Goal: Information Seeking & Learning: Learn about a topic

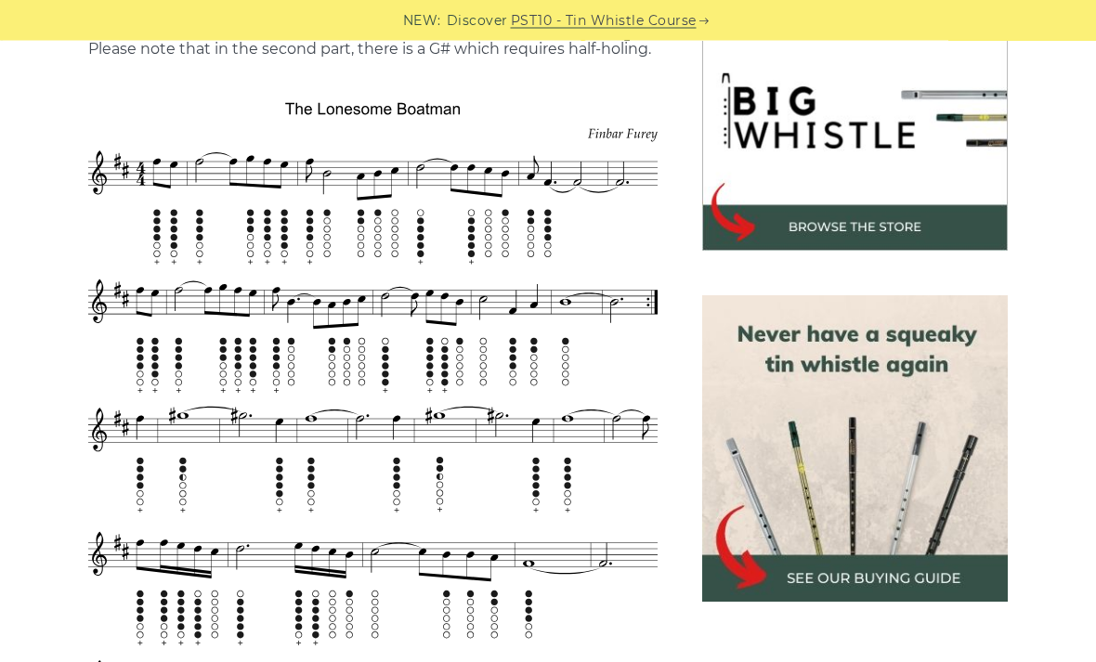
scroll to position [584, 0]
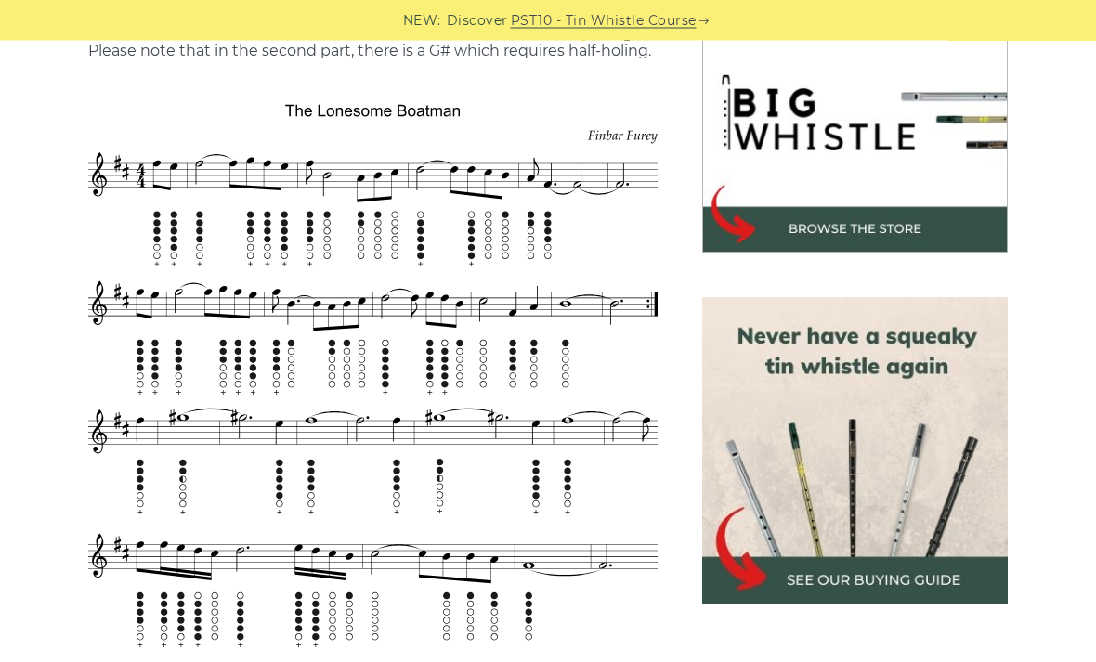
click at [876, 501] on img at bounding box center [855, 451] width 306 height 306
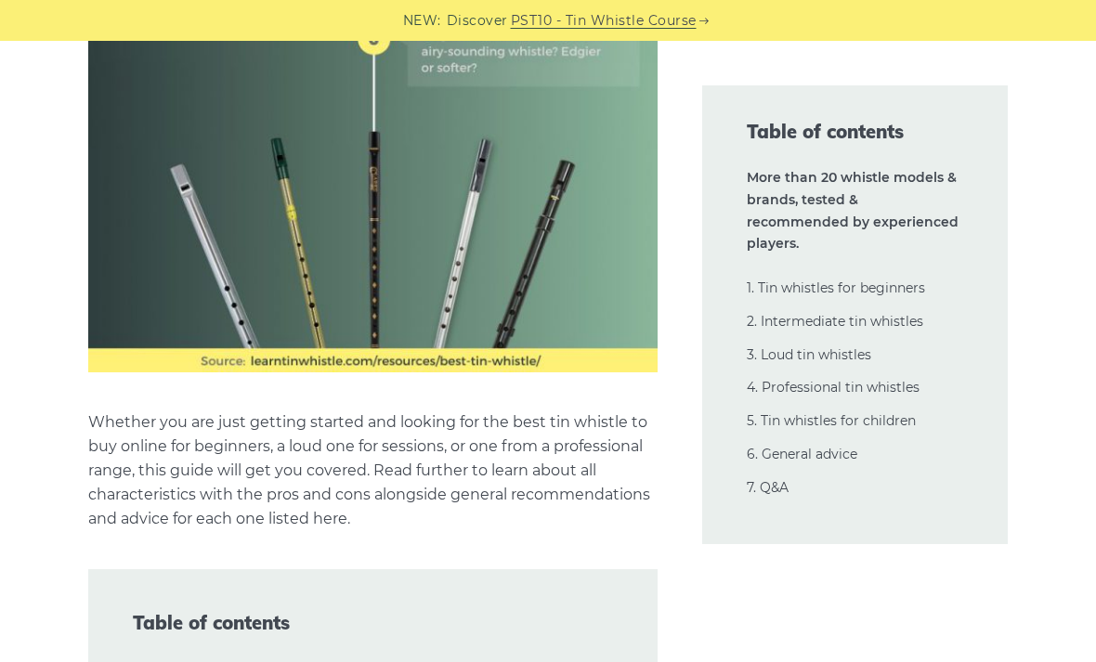
scroll to position [1498, 0]
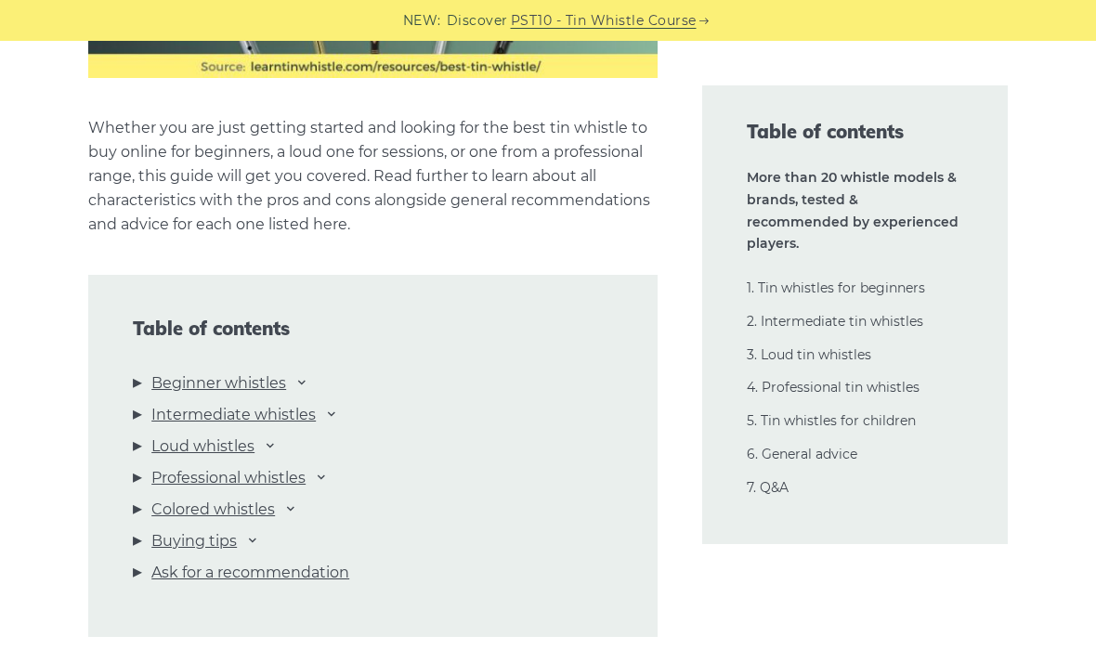
click at [280, 375] on link "Beginner whistles" at bounding box center [218, 384] width 135 height 24
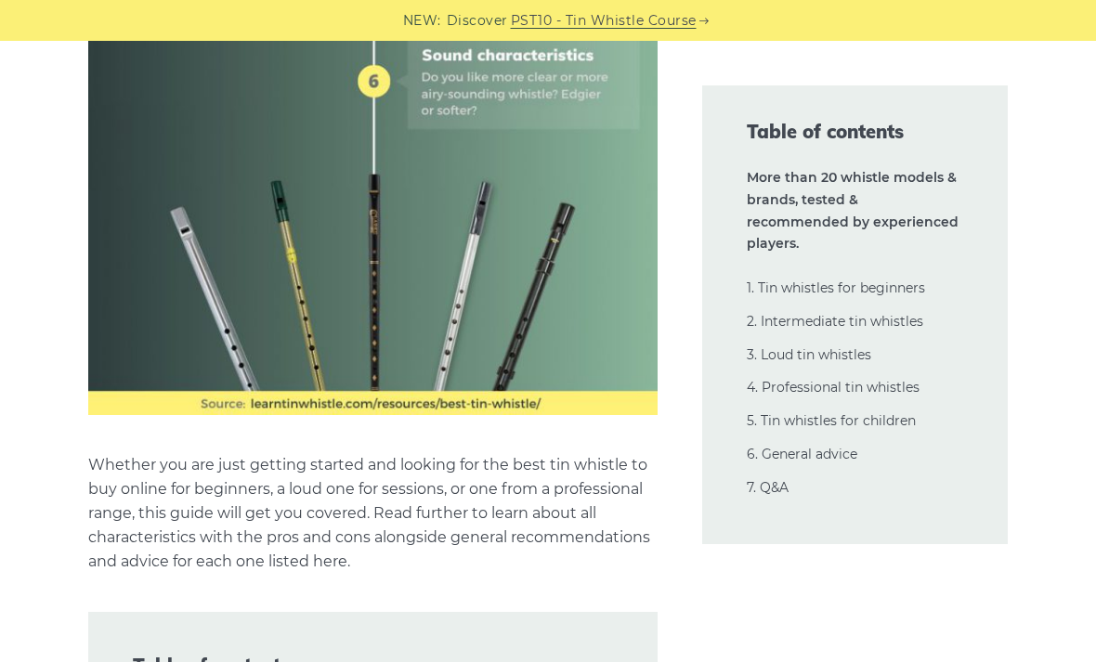
scroll to position [1454, 0]
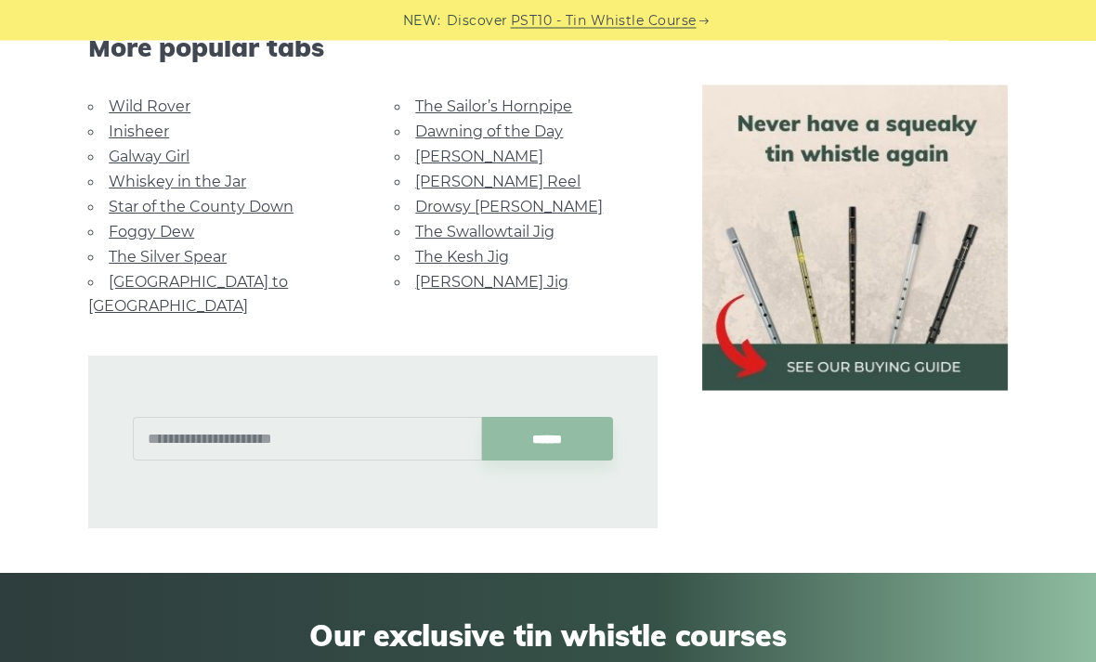
scroll to position [1532, 0]
click at [158, 123] on link "Inisheer" at bounding box center [139, 132] width 60 height 18
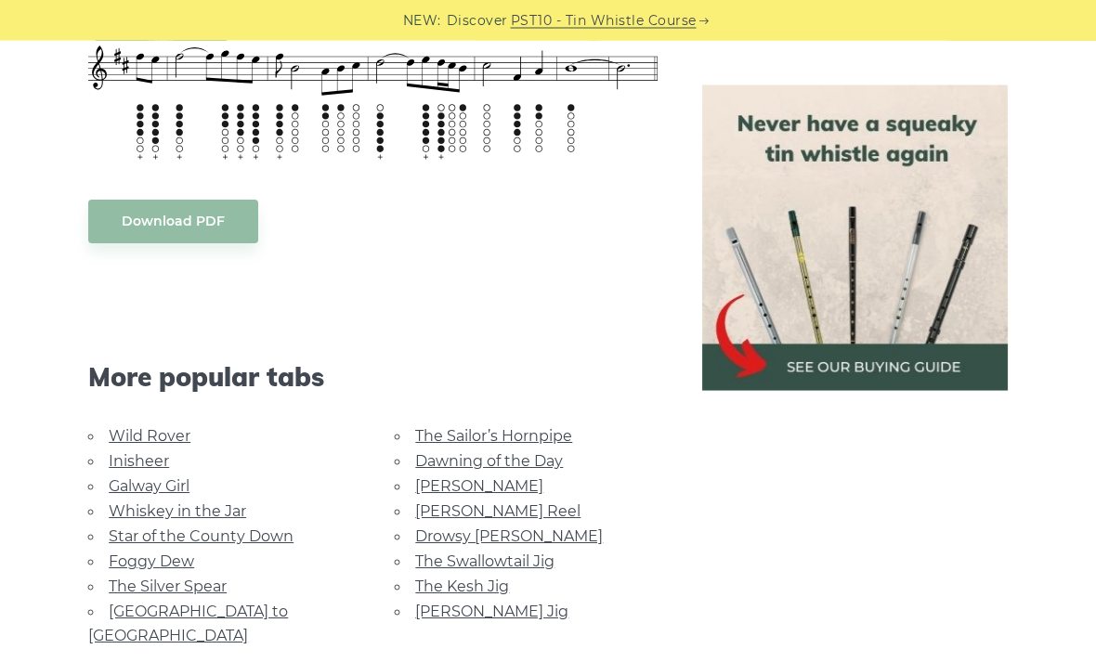
scroll to position [1202, 0]
click at [170, 477] on link "Galway Girl" at bounding box center [149, 486] width 81 height 18
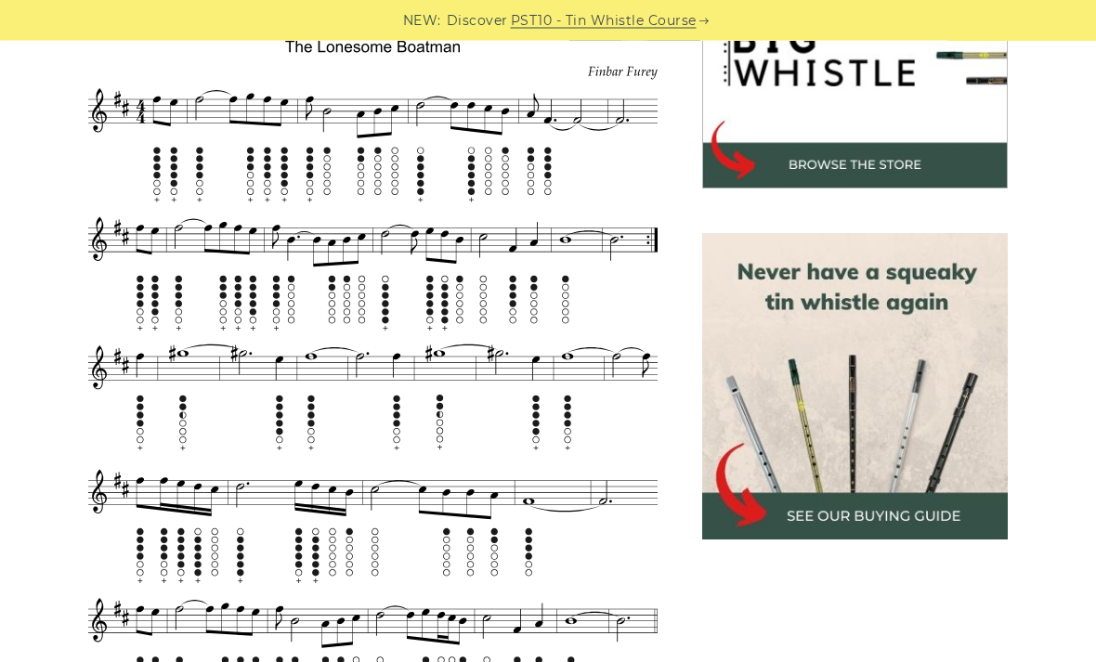
scroll to position [649, 0]
